Goal: Information Seeking & Learning: Learn about a topic

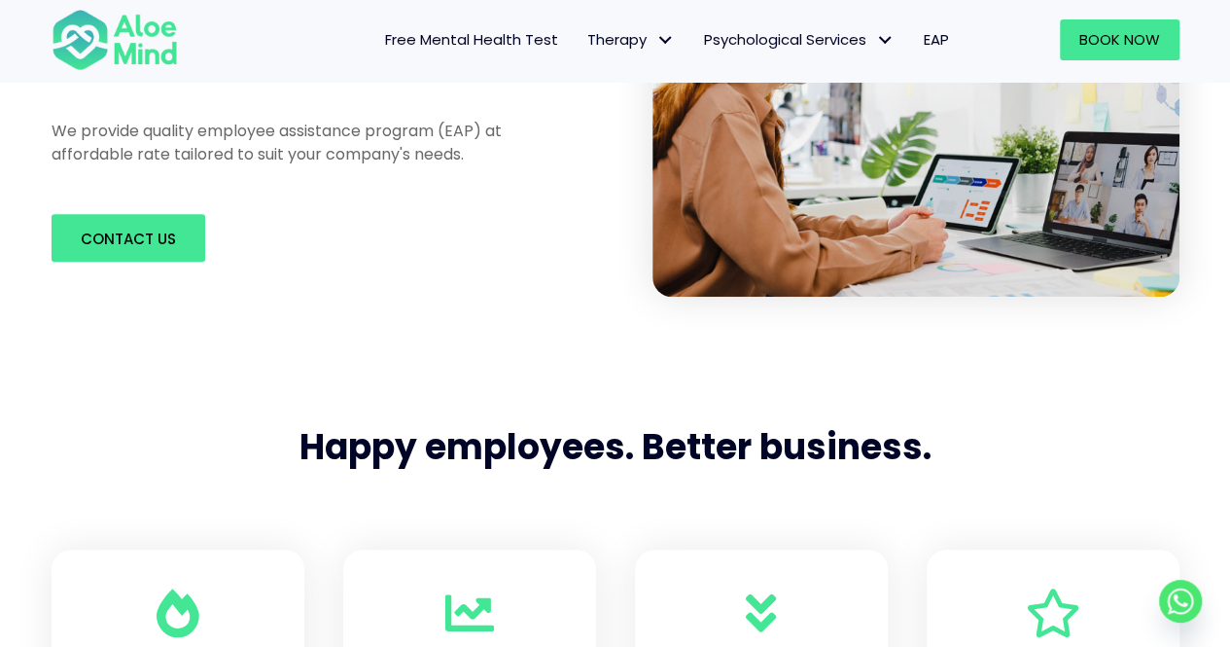
scroll to position [584, 0]
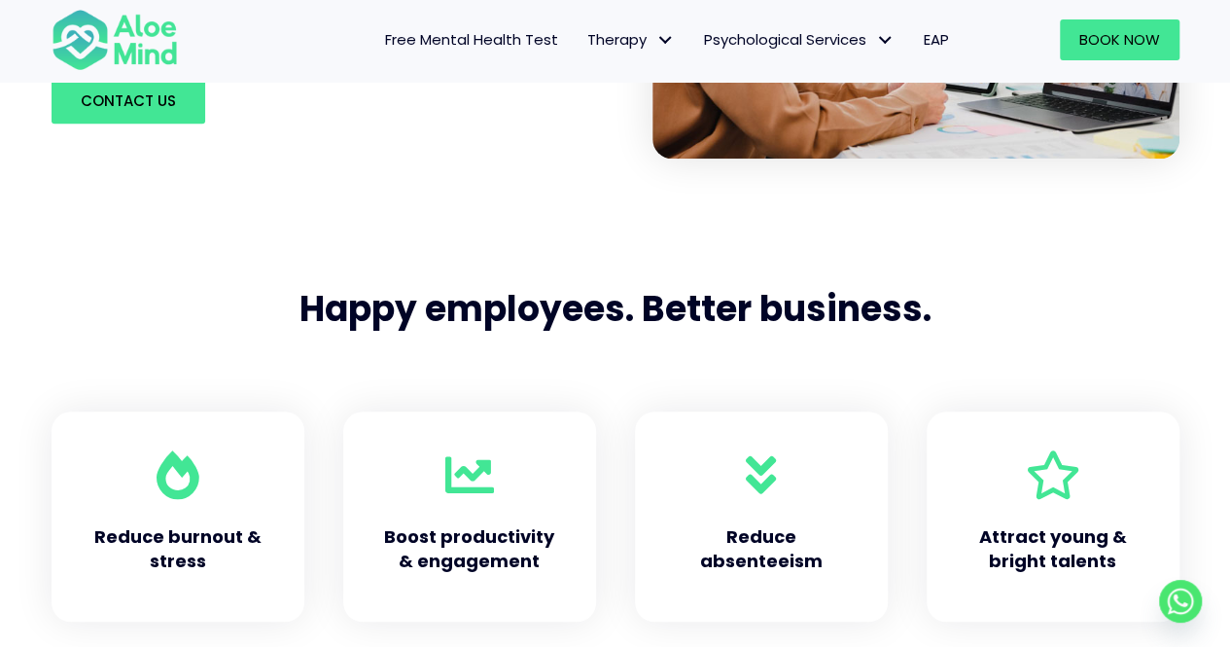
click at [1047, 524] on h5 "Attract young & bright talents" at bounding box center [1053, 548] width 175 height 49
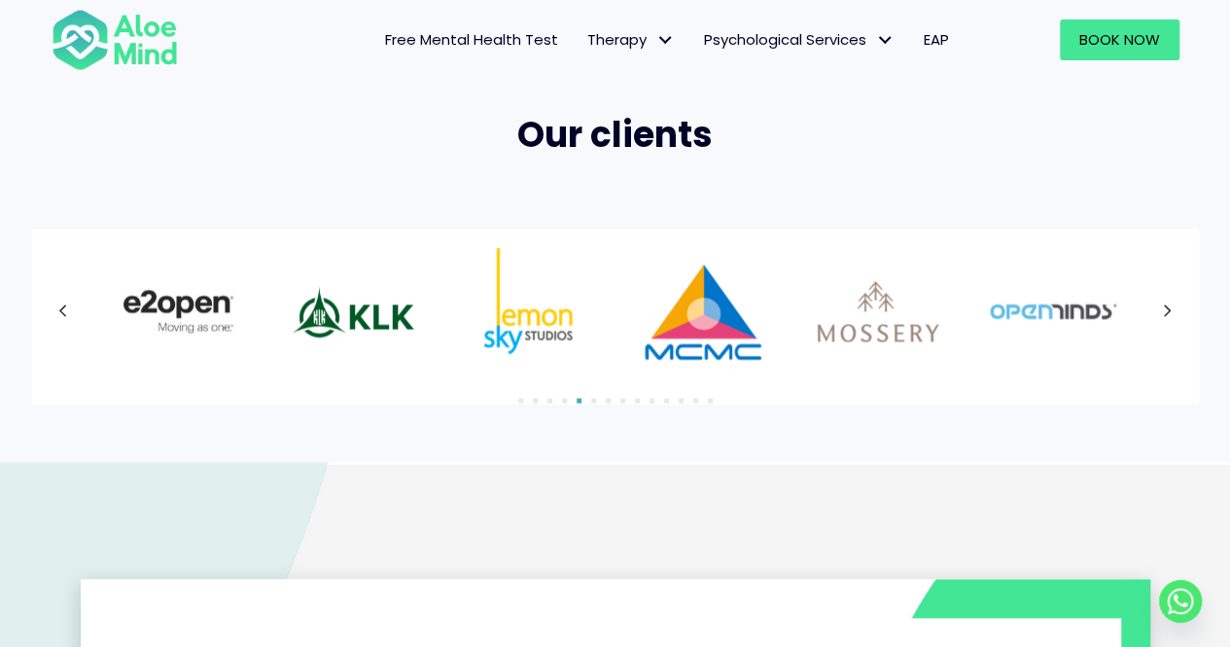
scroll to position [1362, 0]
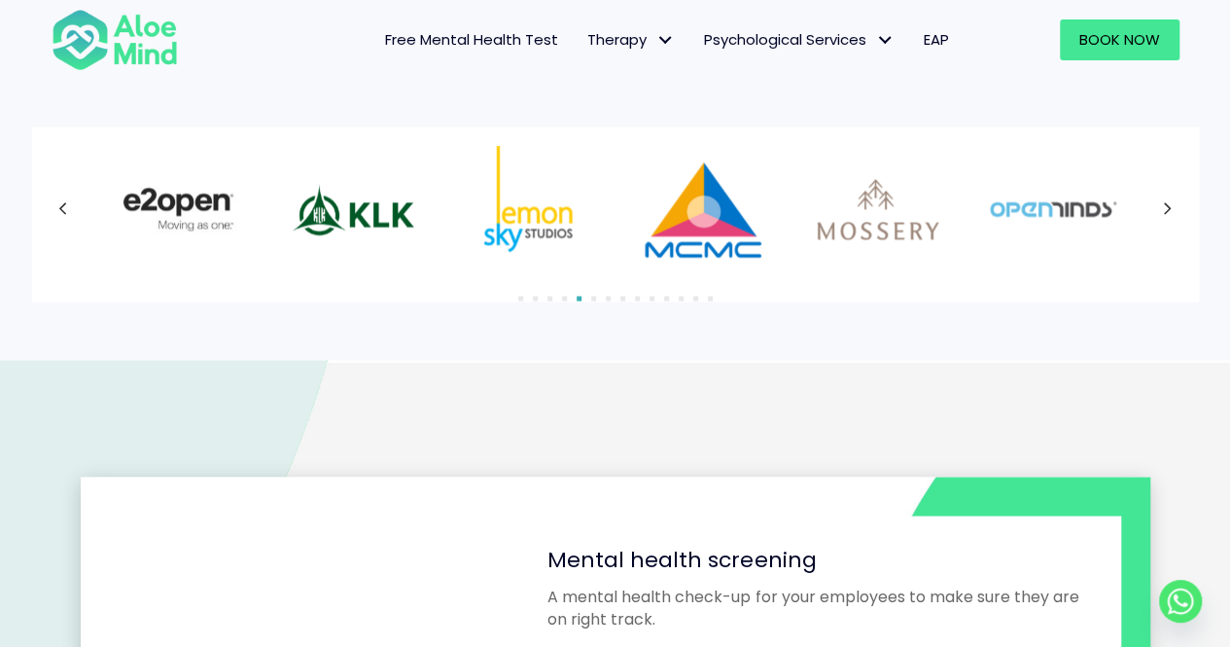
click at [1160, 205] on button "Next" at bounding box center [1168, 209] width 35 height 35
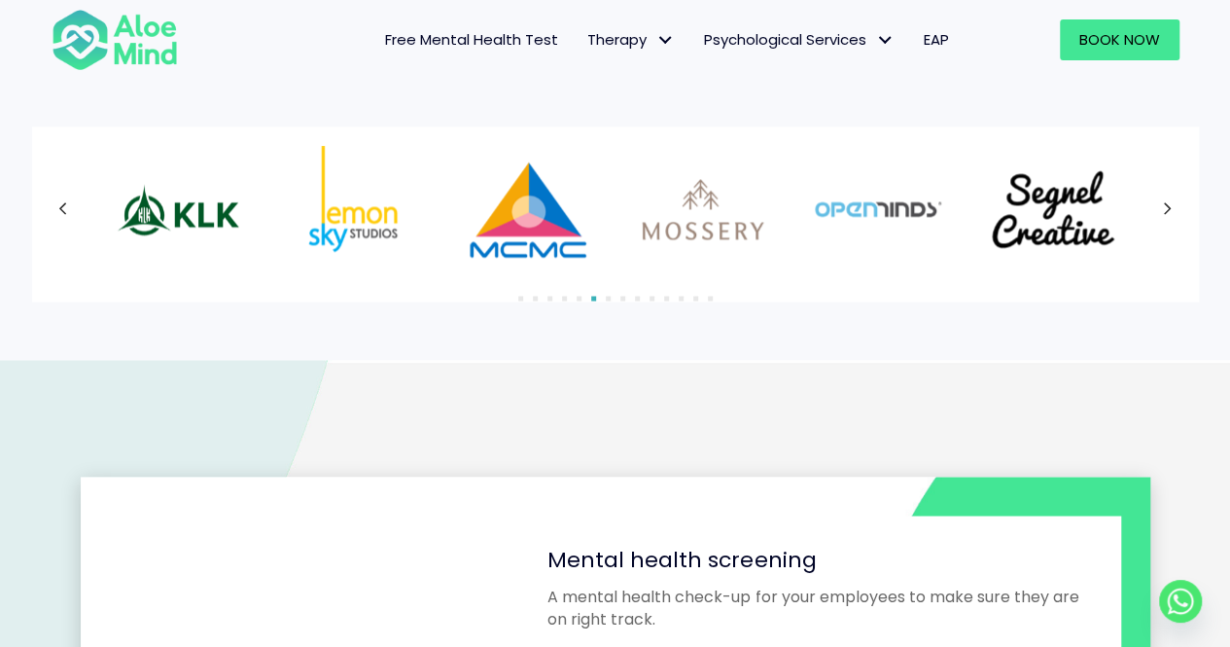
click at [1160, 205] on button "Next" at bounding box center [1168, 209] width 35 height 35
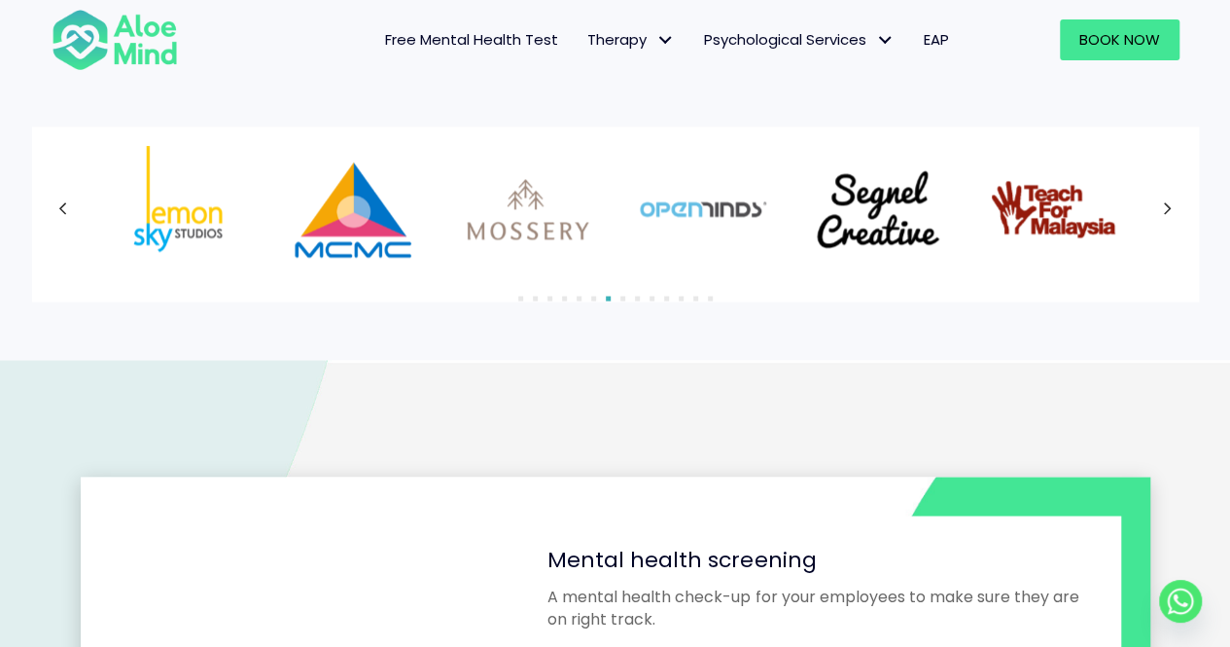
click at [1160, 205] on button "Next" at bounding box center [1168, 209] width 35 height 35
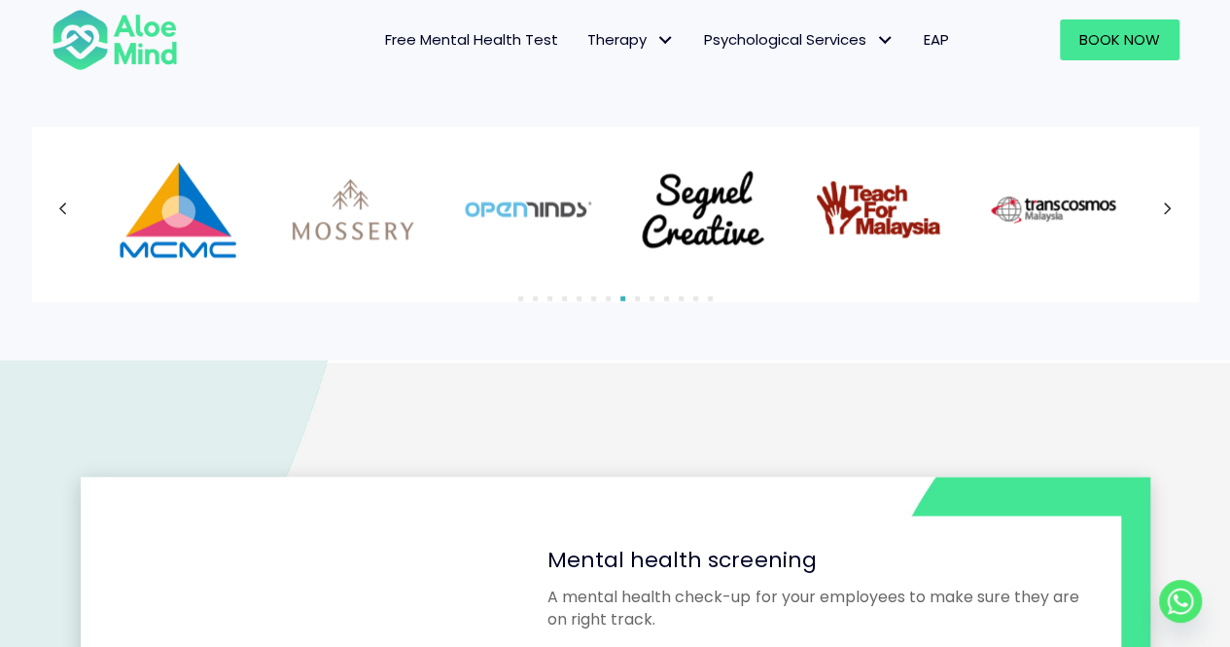
click at [1160, 205] on button "Next" at bounding box center [1168, 209] width 35 height 35
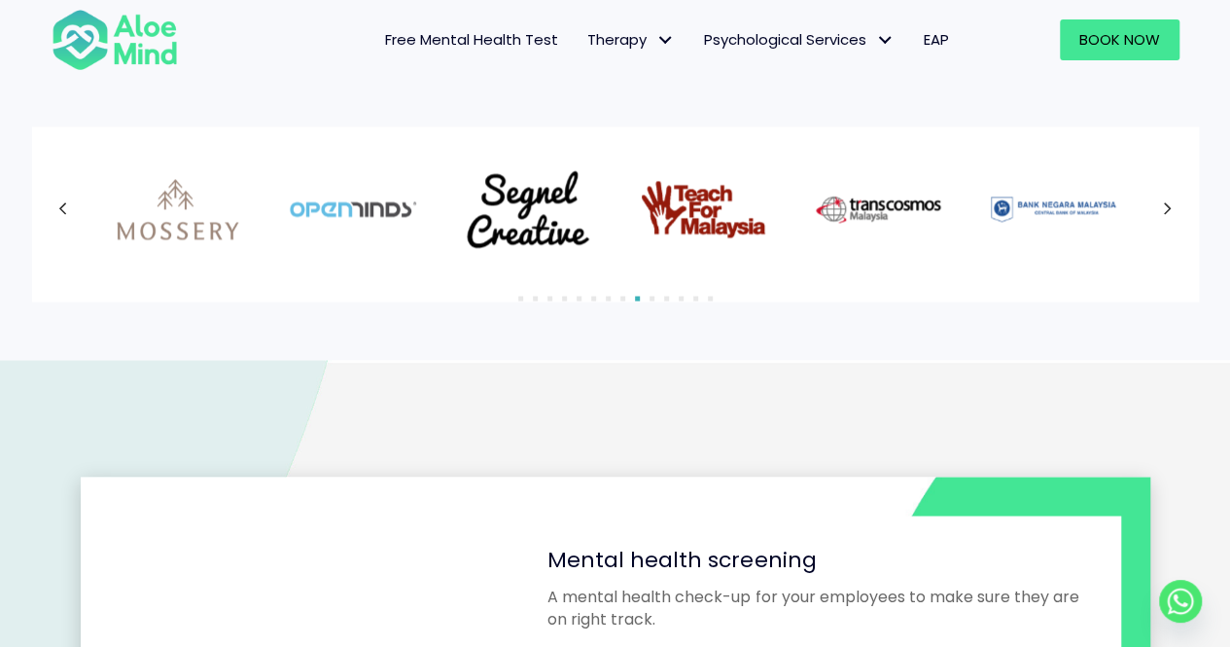
click at [1160, 205] on button "Next" at bounding box center [1168, 209] width 35 height 35
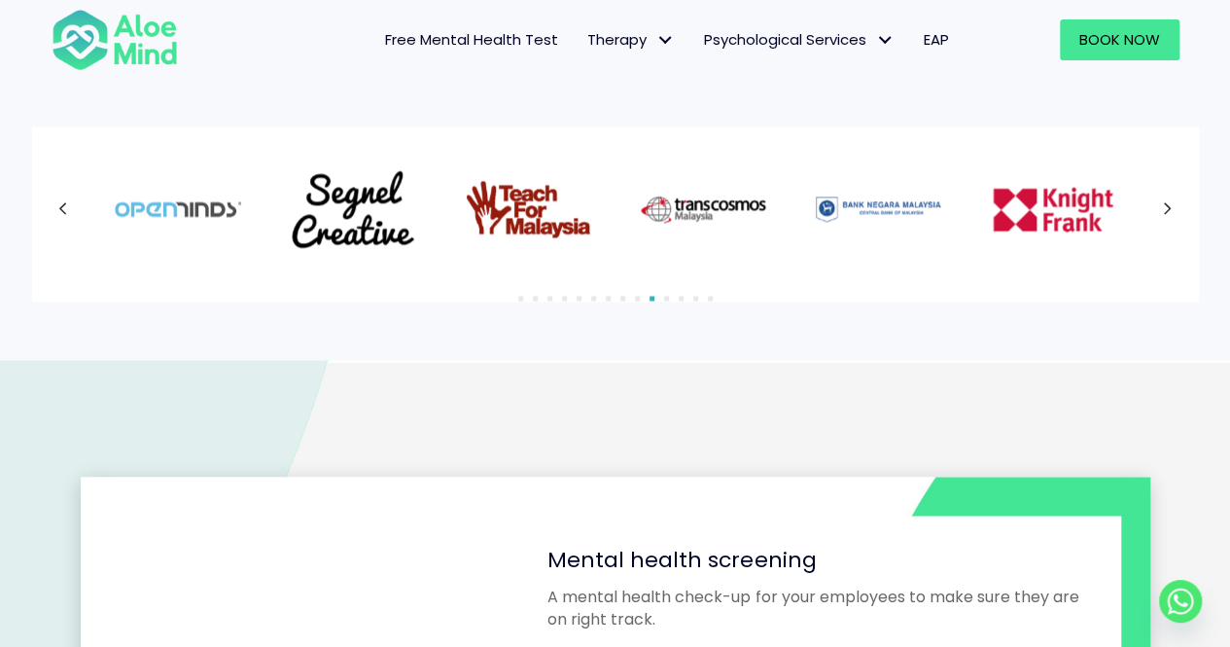
click at [1160, 205] on button "Next" at bounding box center [1168, 209] width 35 height 35
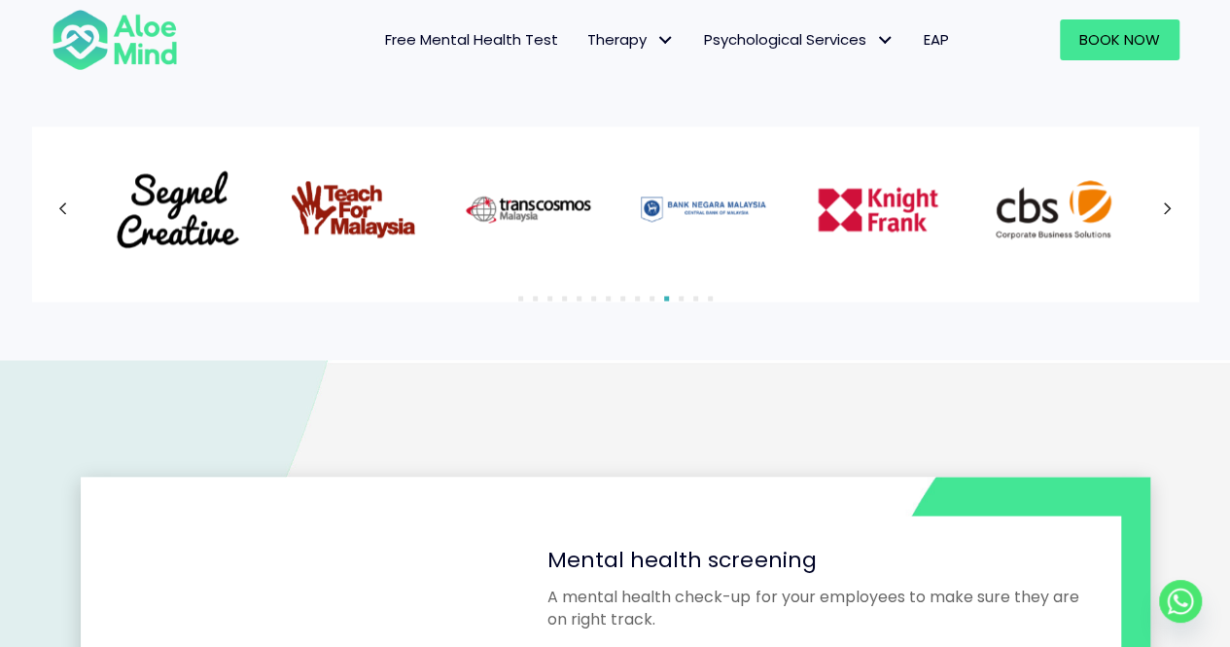
click at [1160, 205] on button "Next" at bounding box center [1168, 209] width 35 height 35
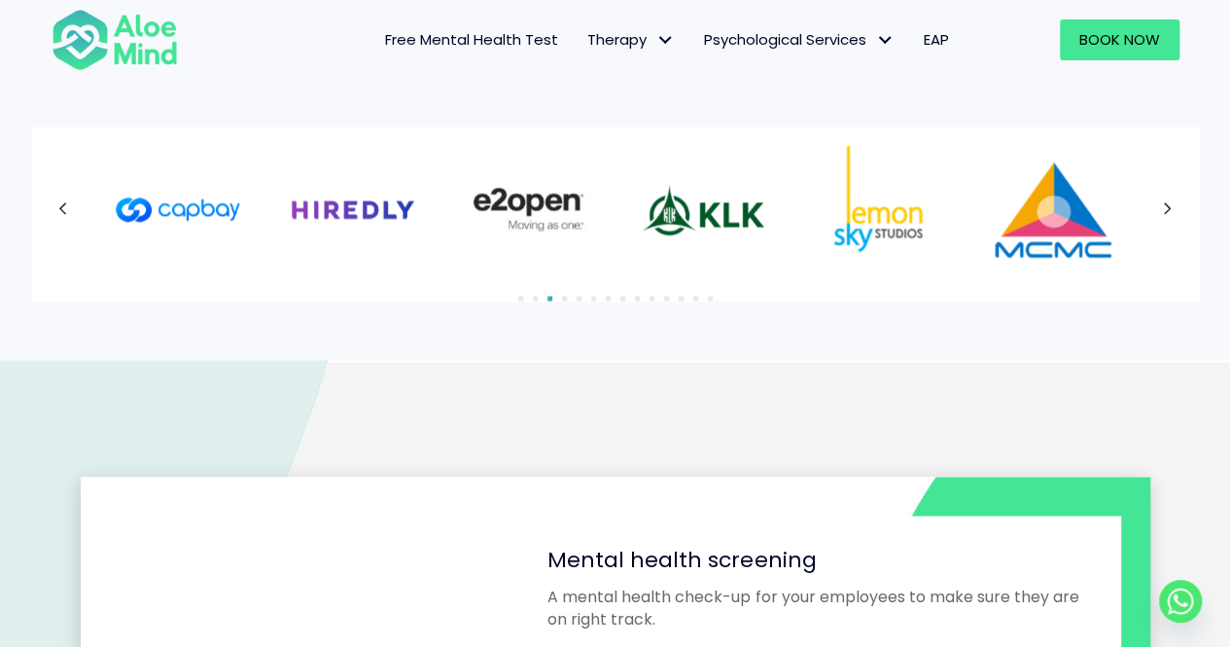
click at [60, 205] on icon at bounding box center [63, 208] width 10 height 25
click at [68, 205] on button "Previous" at bounding box center [63, 209] width 35 height 35
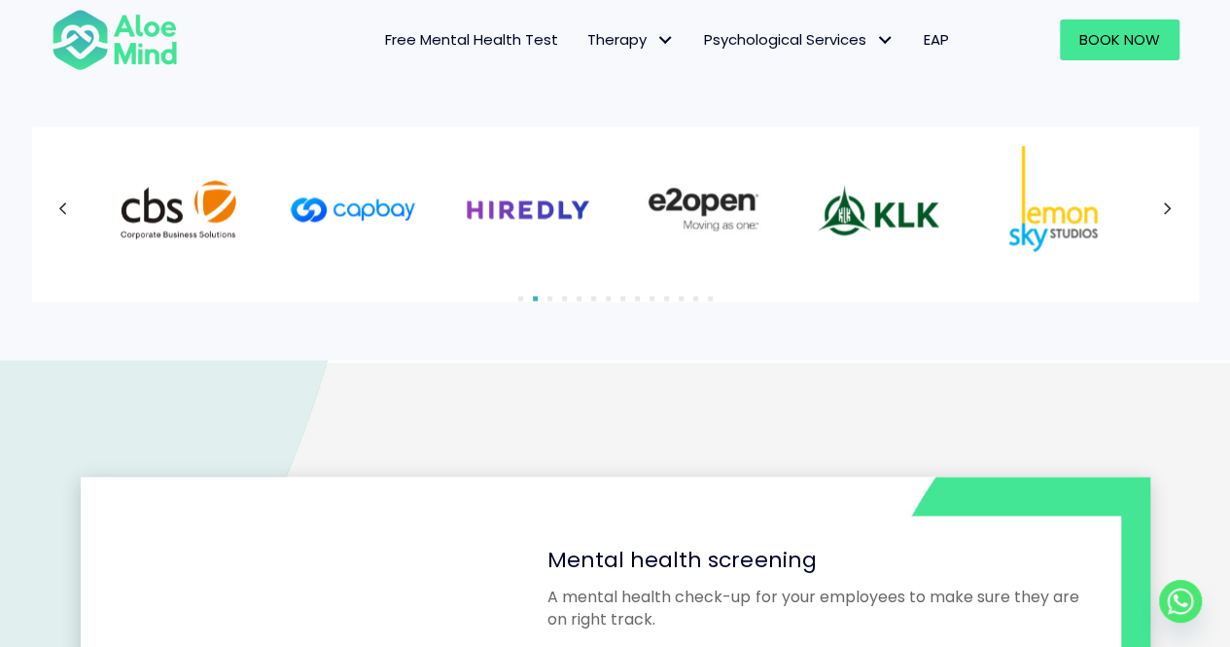
click at [68, 205] on button "Previous" at bounding box center [63, 209] width 35 height 35
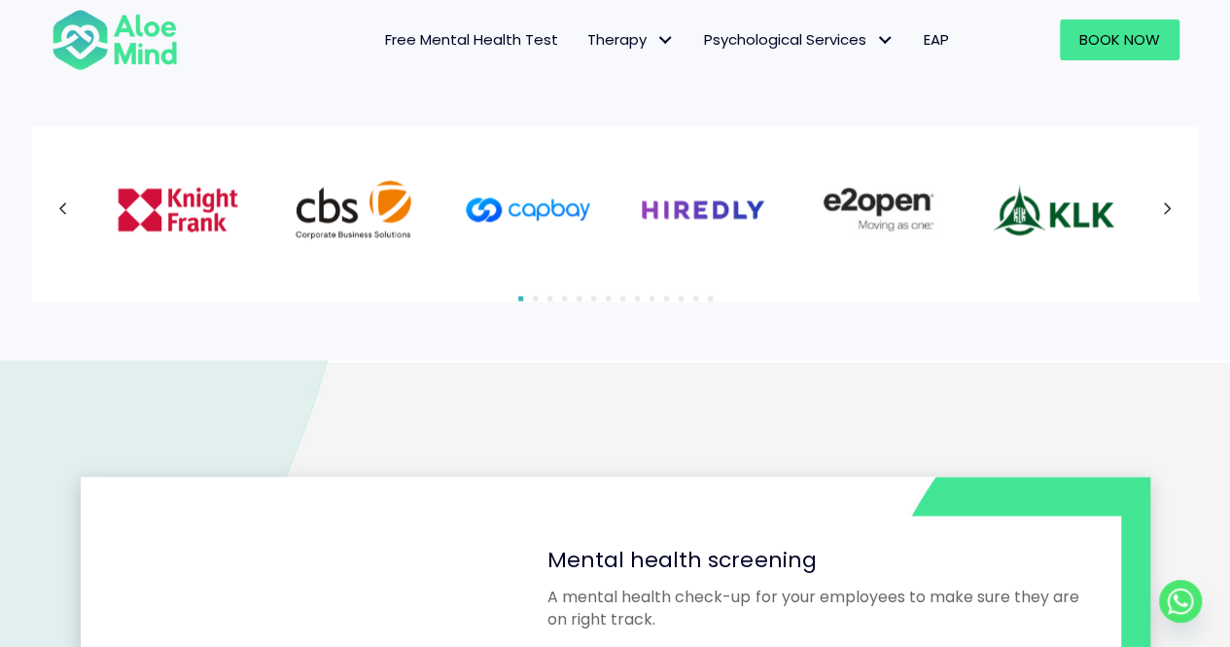
click at [68, 205] on div at bounding box center [616, 209] width 1128 height 126
click at [68, 205] on button "Previous" at bounding box center [63, 209] width 35 height 35
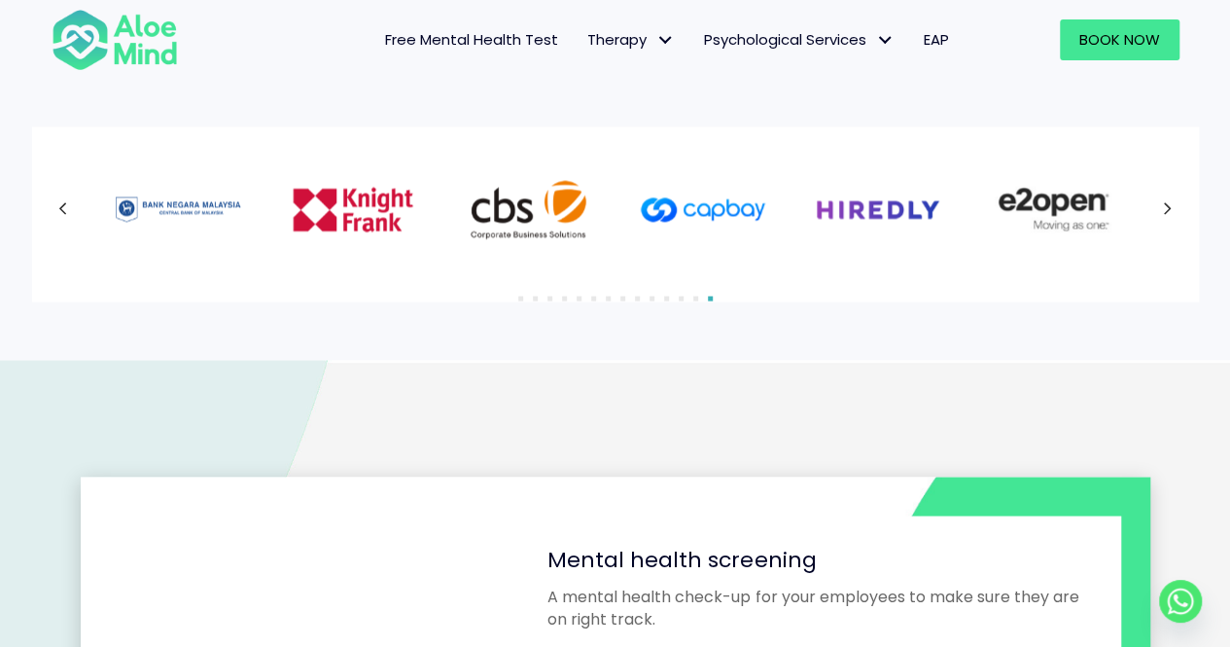
click at [68, 205] on div at bounding box center [616, 209] width 1128 height 126
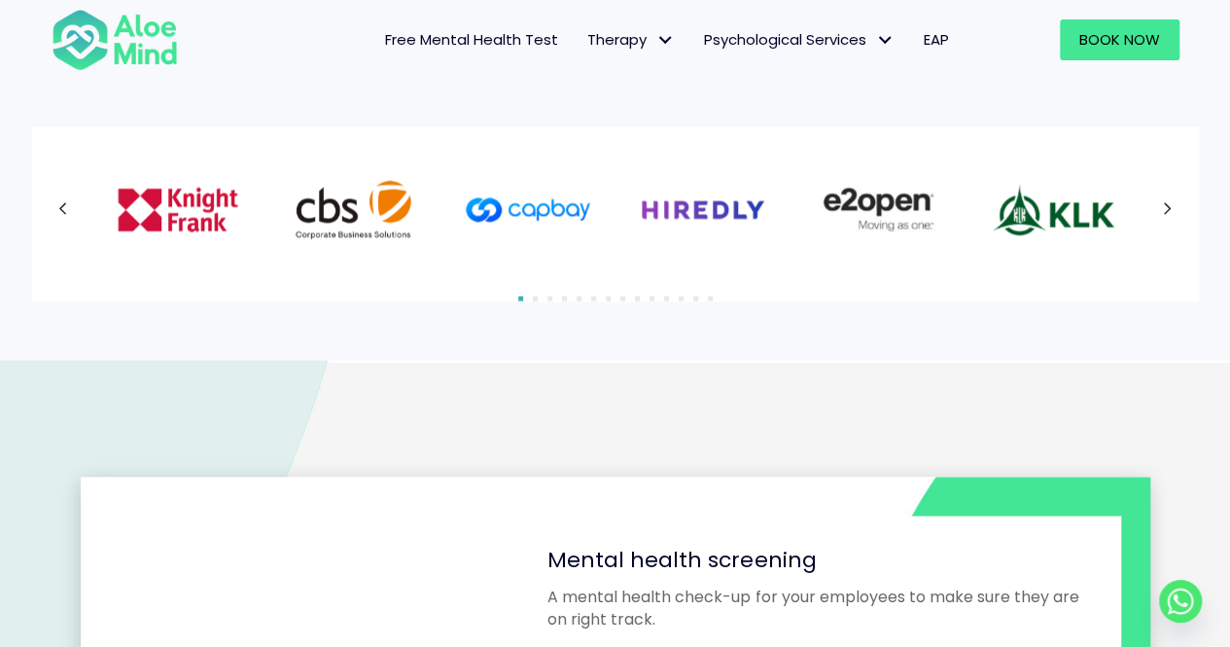
click at [1161, 207] on button "Next" at bounding box center [1168, 209] width 35 height 35
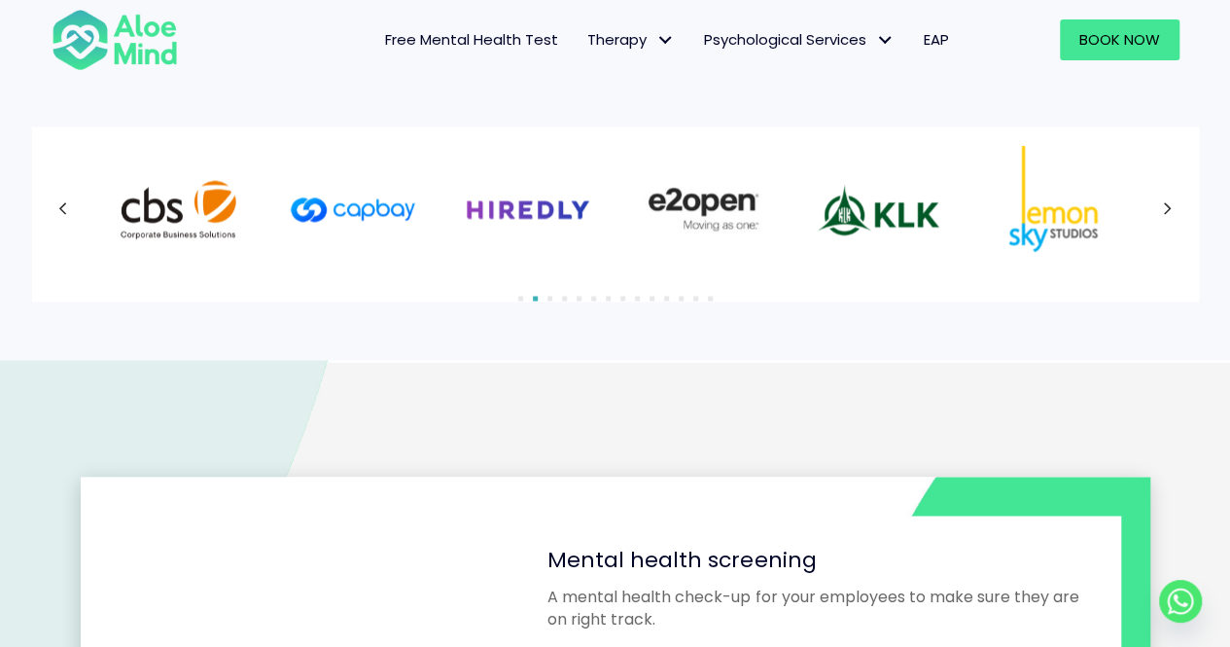
click at [1161, 207] on button "Next" at bounding box center [1168, 209] width 35 height 35
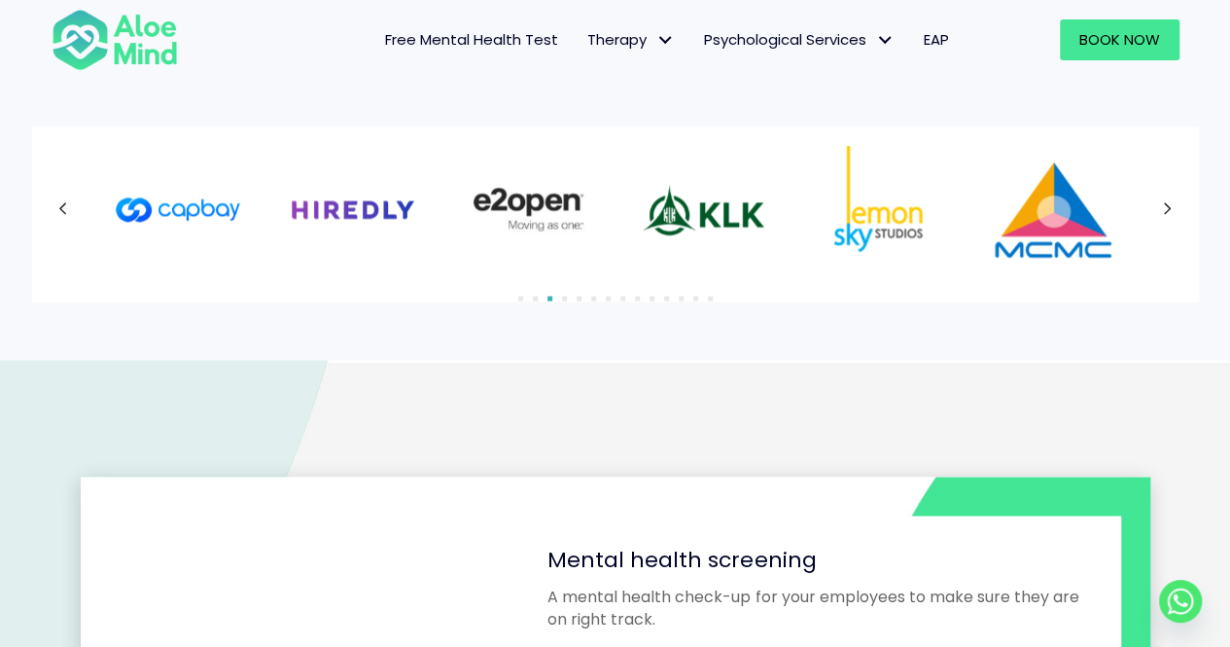
click at [1163, 210] on icon at bounding box center [1168, 208] width 10 height 25
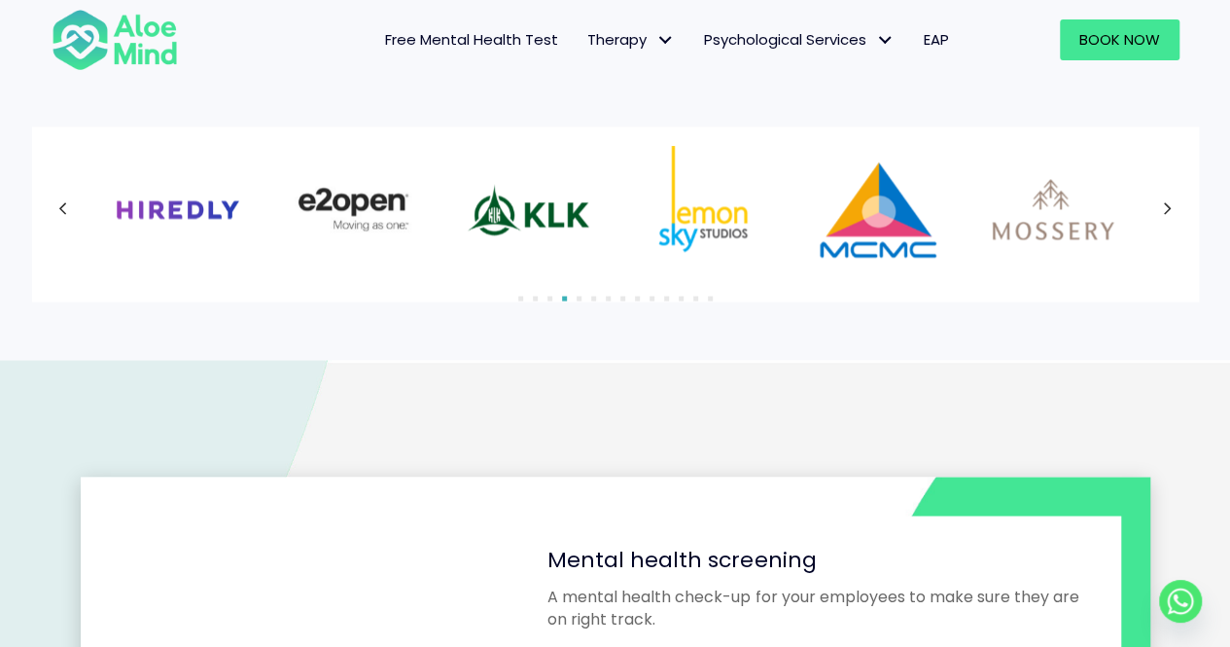
click at [1163, 210] on icon at bounding box center [1168, 208] width 10 height 25
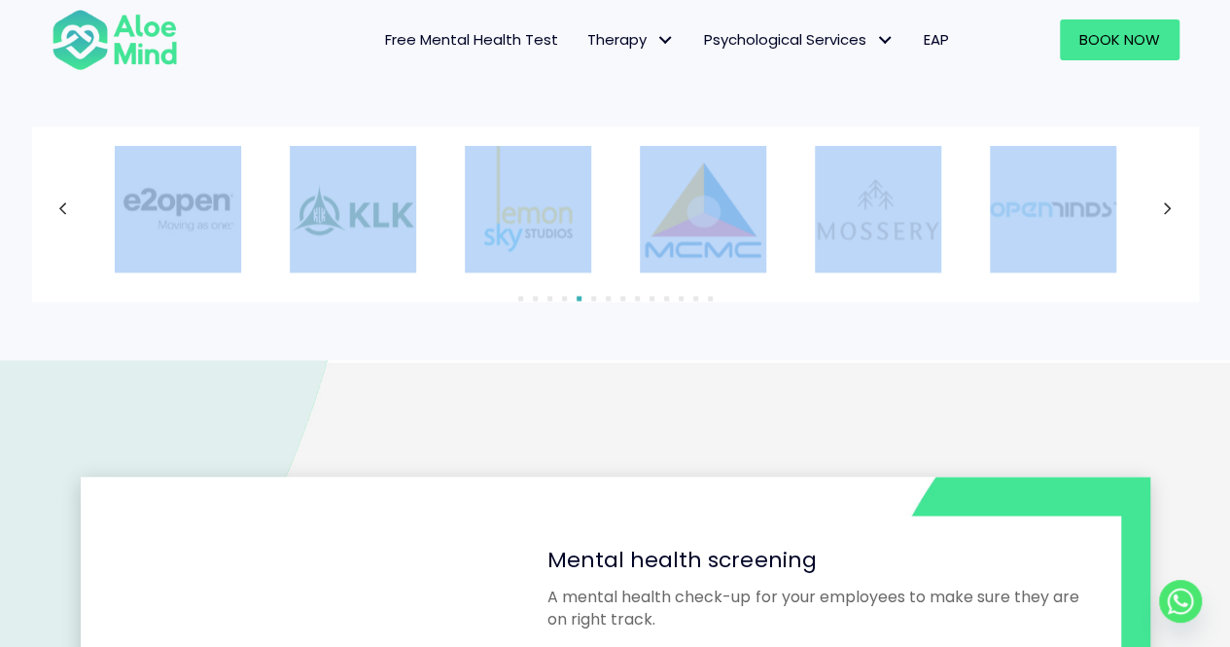
click at [1163, 210] on div at bounding box center [616, 209] width 1128 height 126
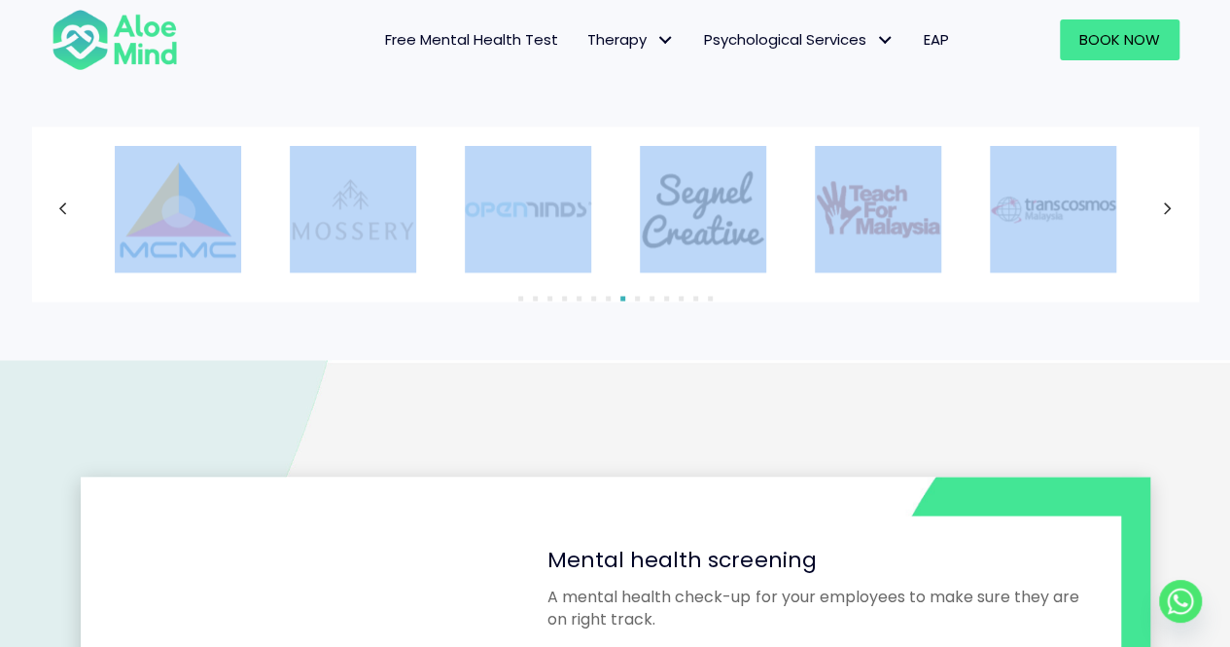
click at [939, 44] on span "EAP" at bounding box center [936, 39] width 25 height 20
